Goal: Information Seeking & Learning: Learn about a topic

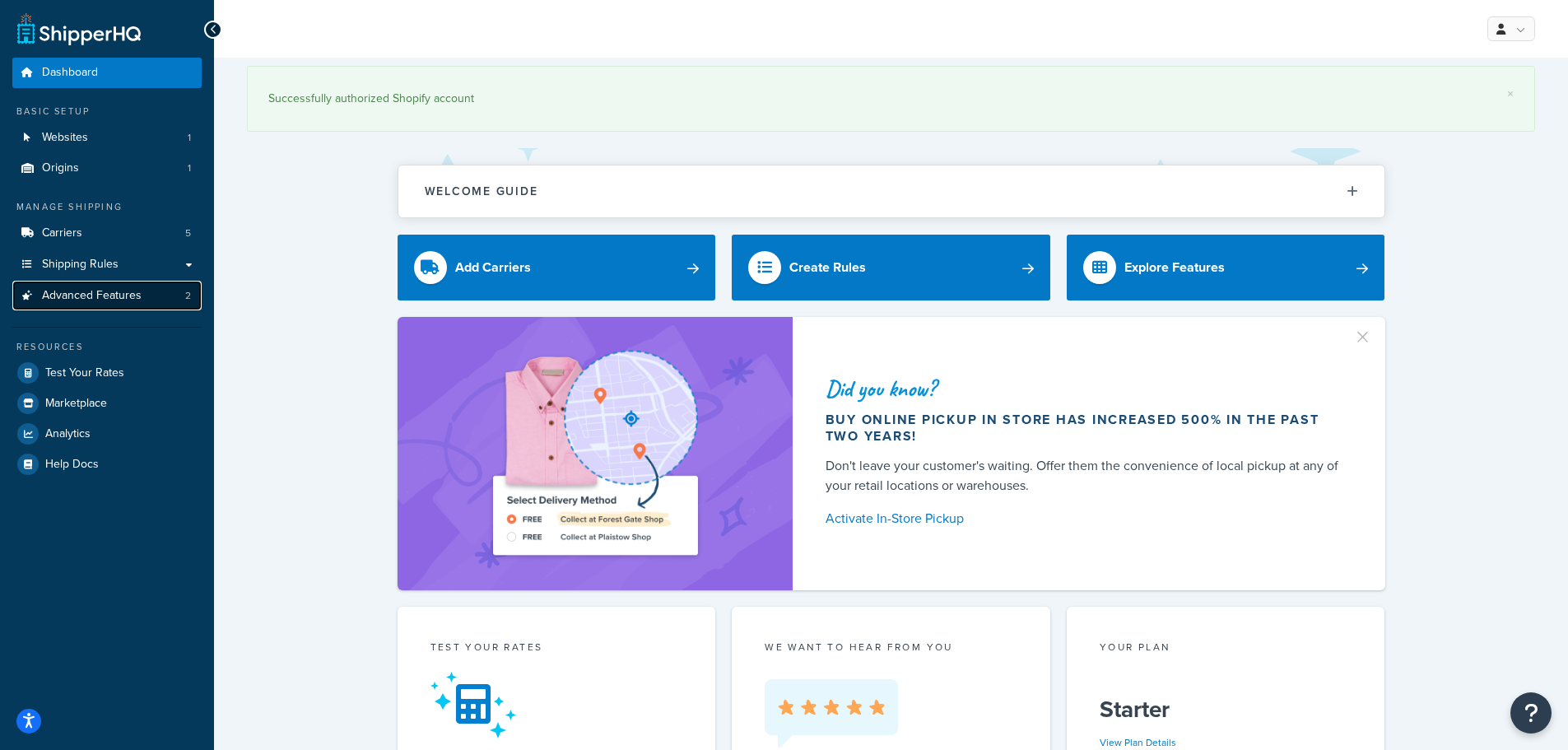
click at [131, 296] on span "Advanced Features" at bounding box center [92, 296] width 100 height 14
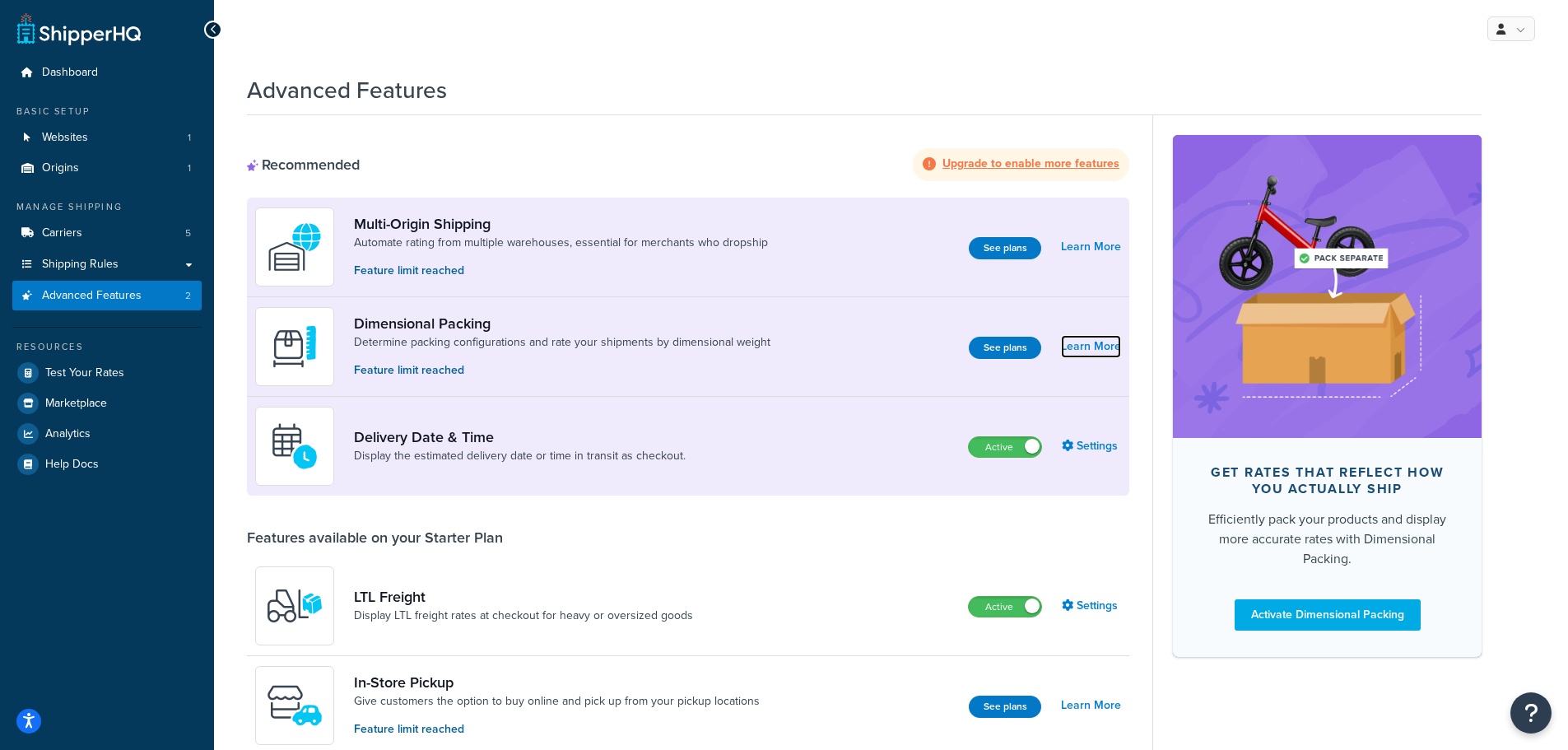
click at [1090, 348] on link "Learn More" at bounding box center [1090, 347] width 60 height 23
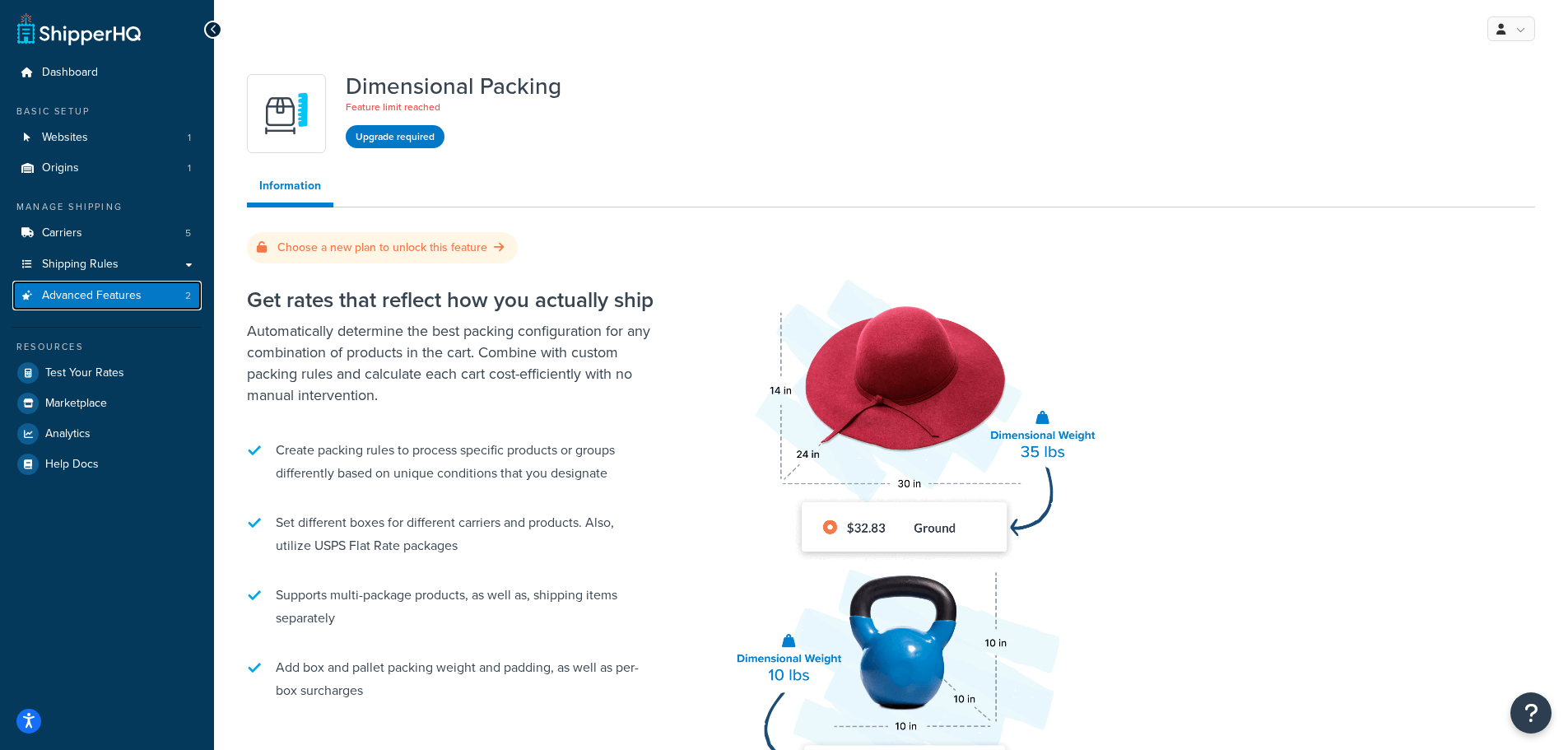
click at [91, 294] on span "Advanced Features" at bounding box center [92, 296] width 100 height 14
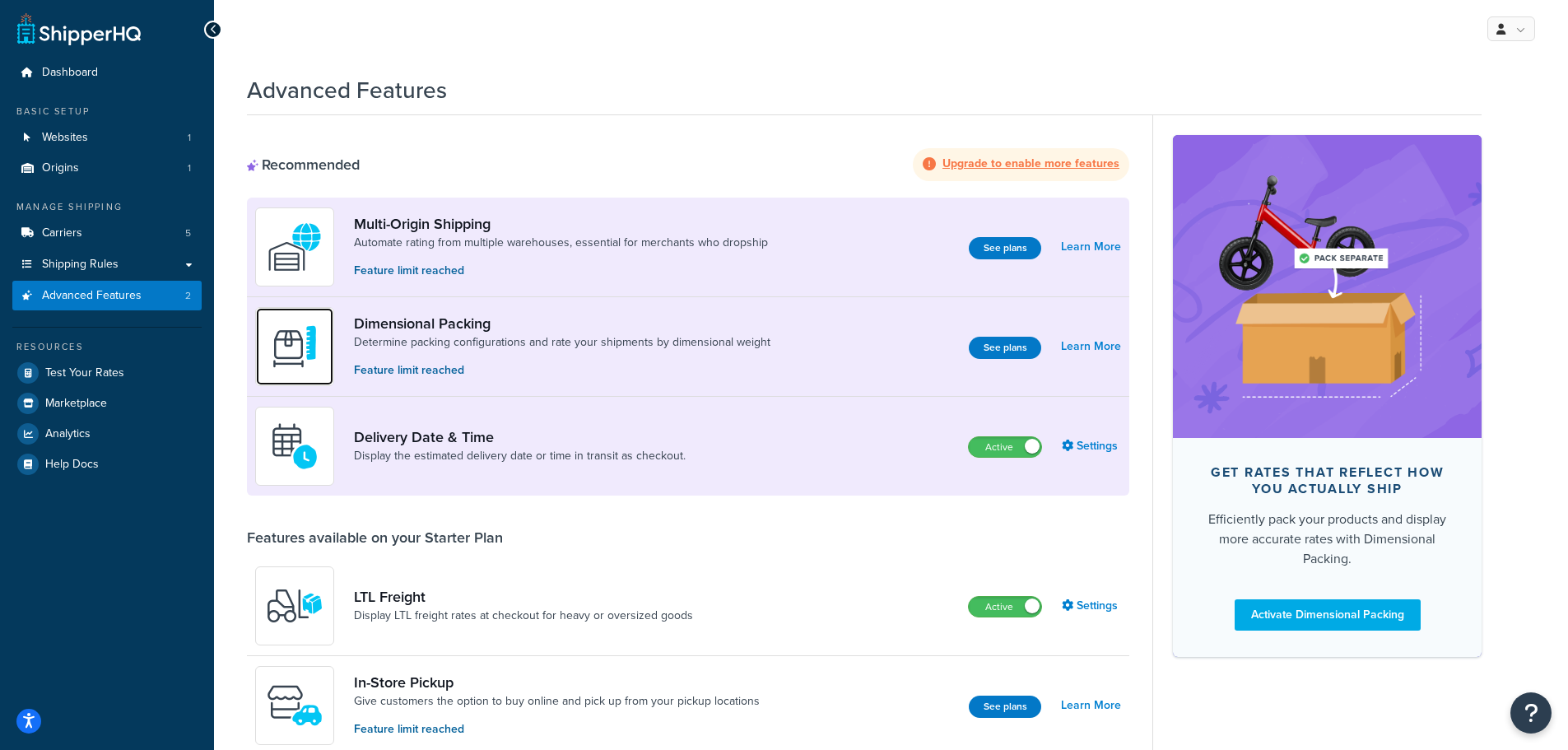
click at [294, 347] on img at bounding box center [295, 347] width 58 height 58
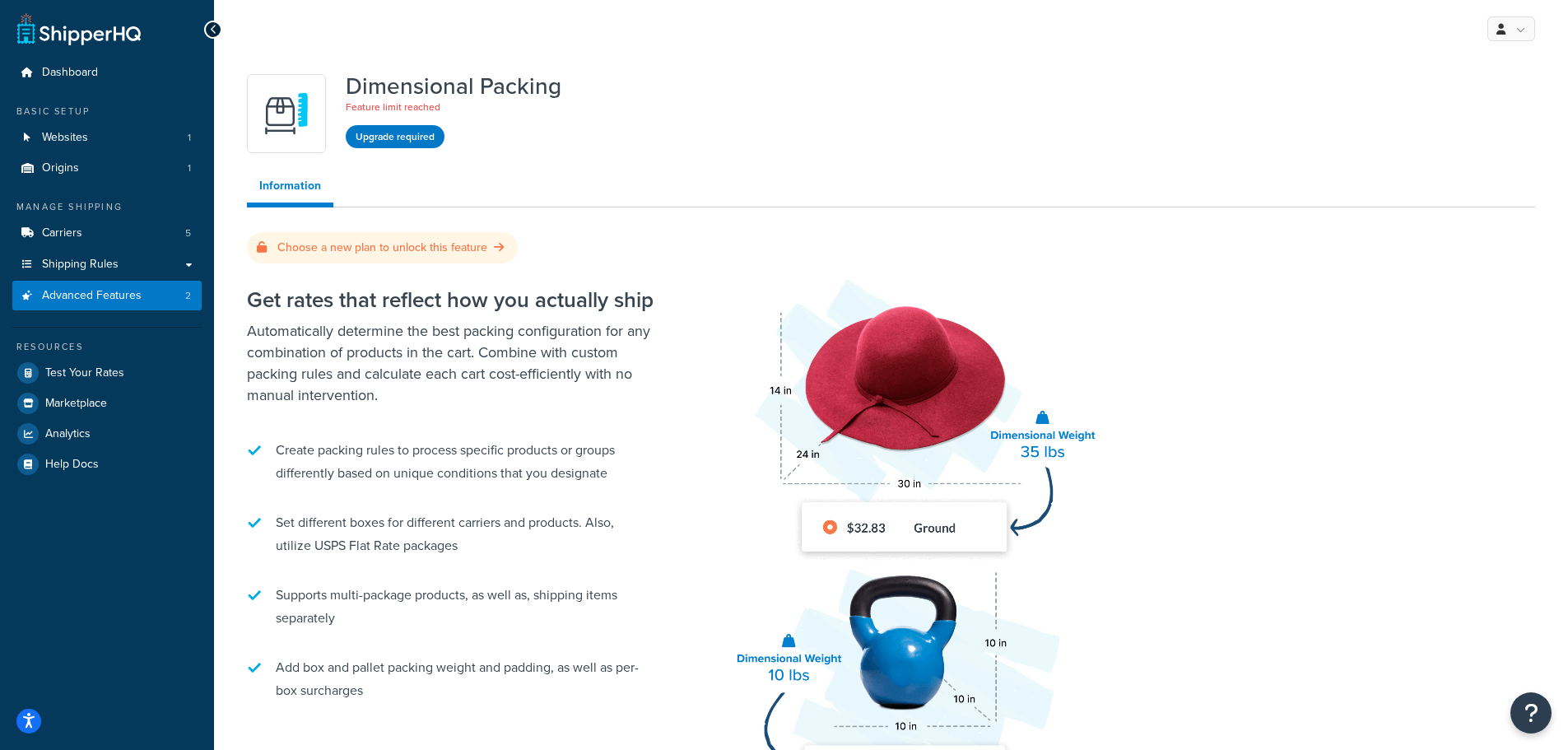
click at [416, 258] on div "Choose a new plan to unlock this feature" at bounding box center [382, 248] width 271 height 31
click at [416, 256] on div "Choose a new plan to unlock this feature" at bounding box center [382, 248] width 251 height 22
click at [417, 249] on link "Choose a new plan to unlock this feature" at bounding box center [382, 247] width 251 height 17
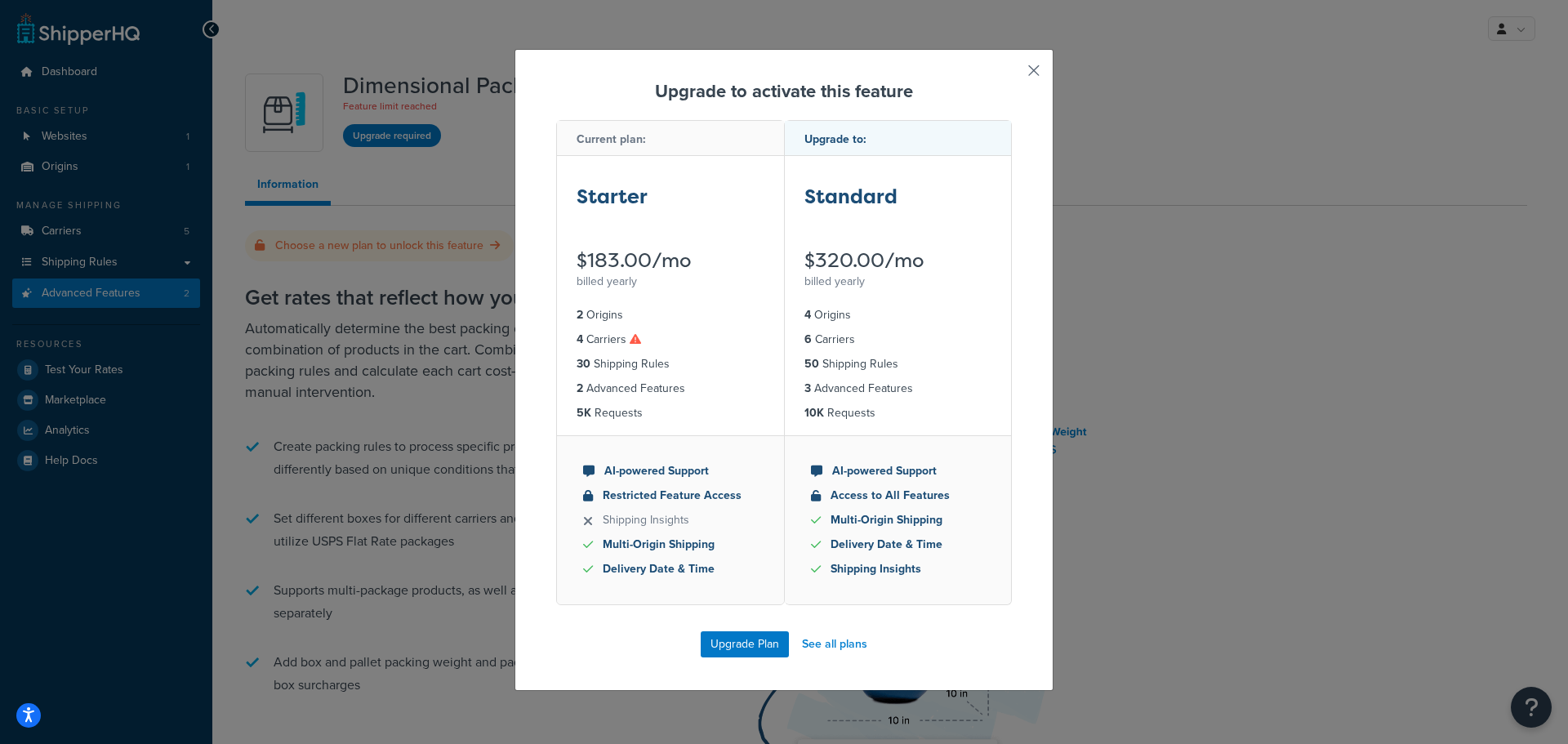
click at [1012, 74] on button "button" at bounding box center [1010, 76] width 4 height 4
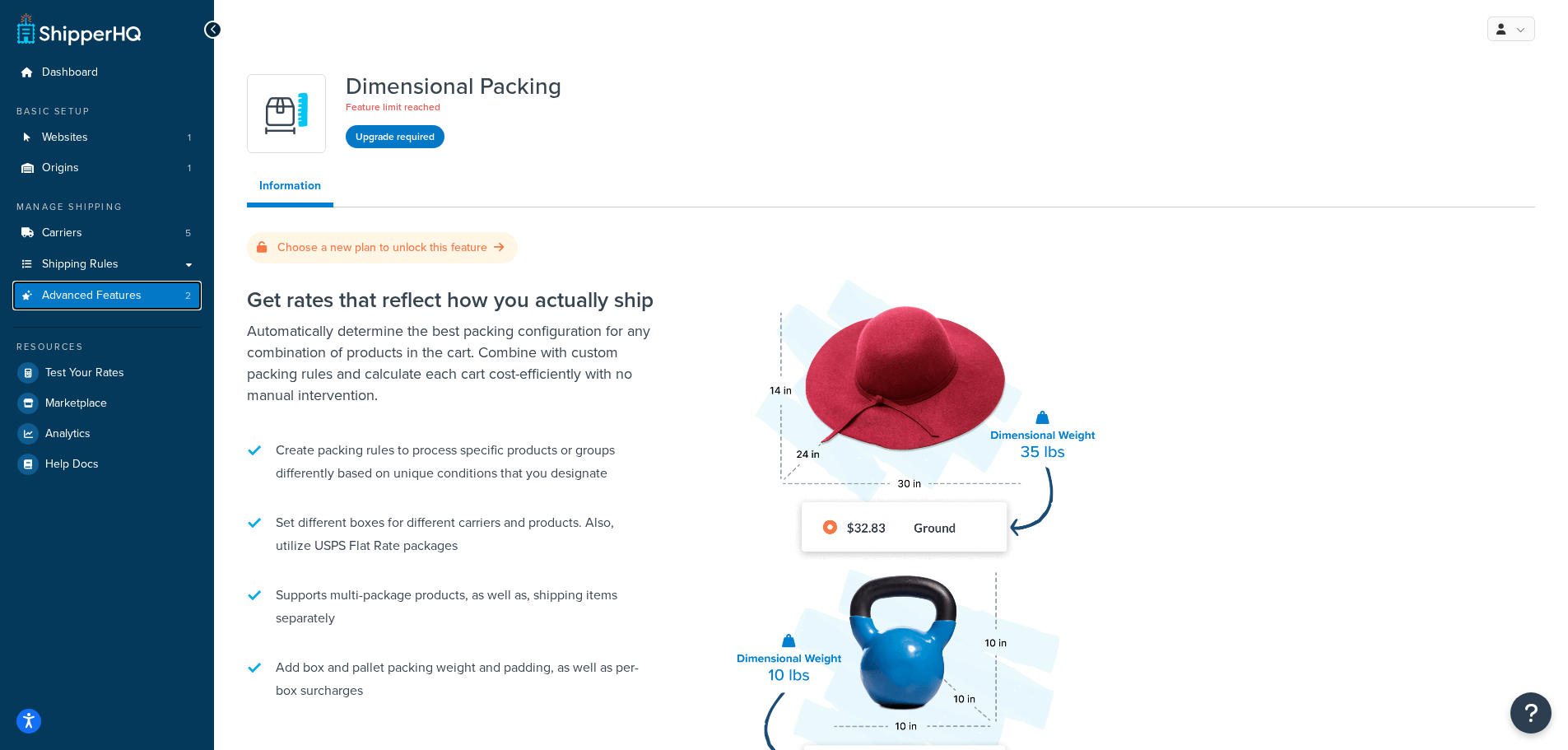
click at [102, 307] on link "Advanced Features 2" at bounding box center [107, 296] width 189 height 31
